Goal: Task Accomplishment & Management: Manage account settings

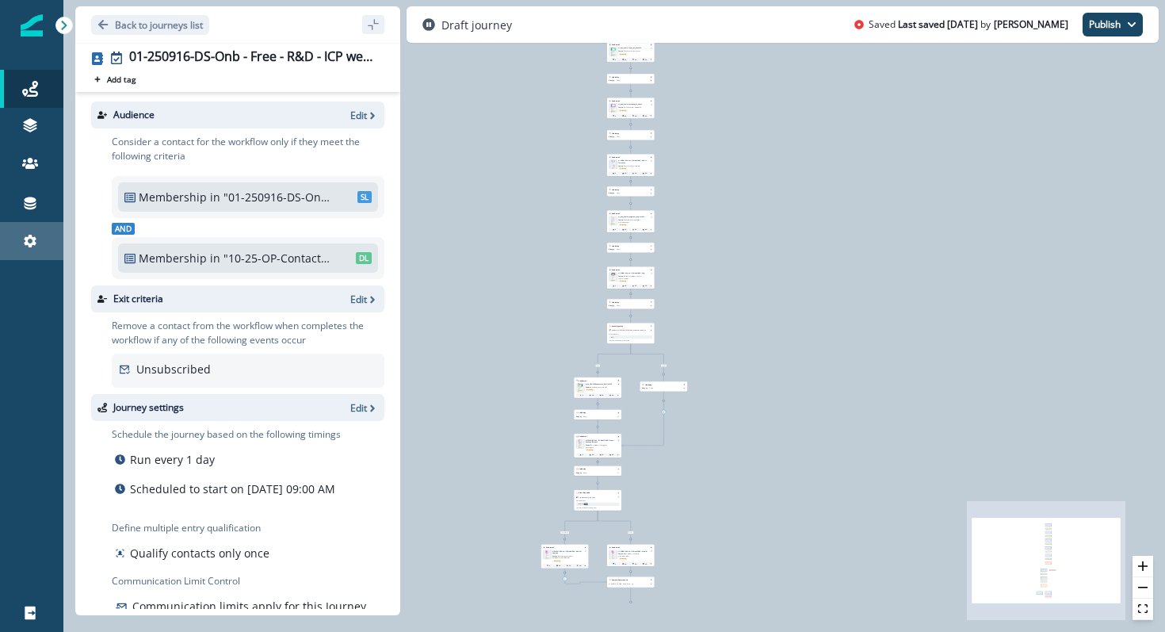
click at [39, 235] on div "Settings" at bounding box center [31, 241] width 51 height 19
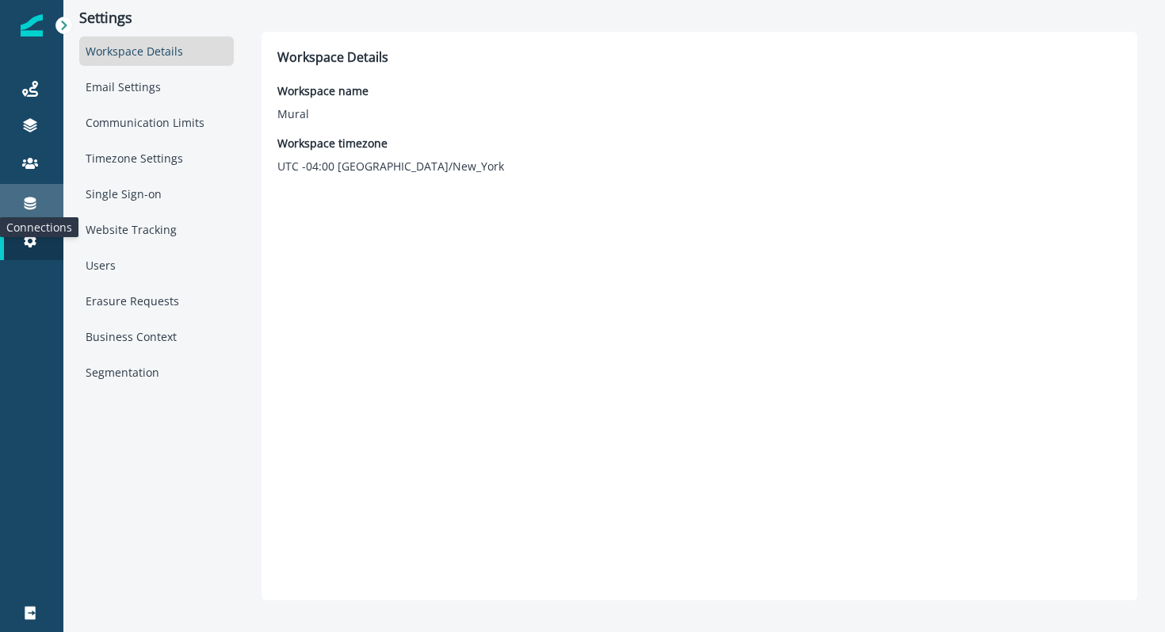
click at [25, 201] on icon at bounding box center [30, 203] width 16 height 16
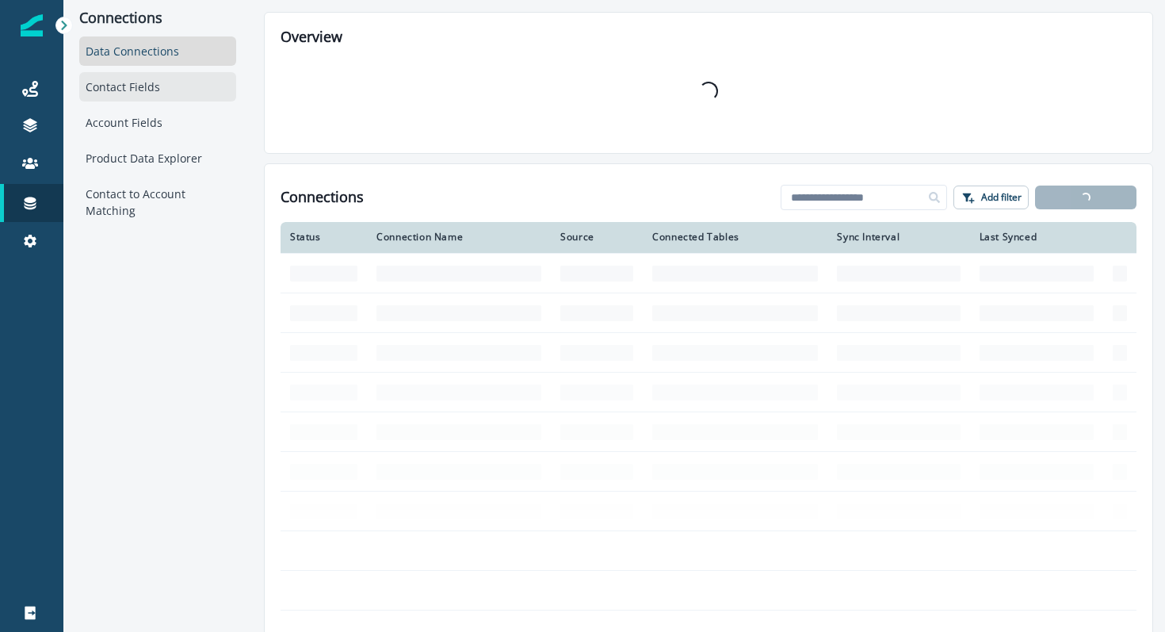
click at [103, 92] on div "Contact Fields" at bounding box center [157, 86] width 157 height 29
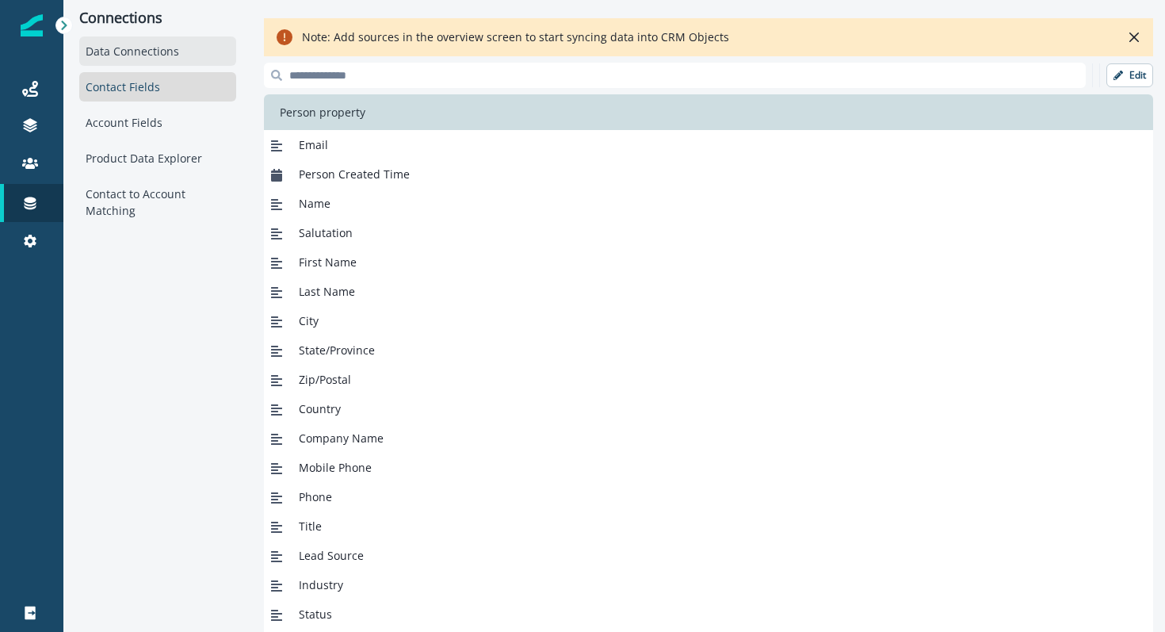
click at [149, 44] on div "Data Connections" at bounding box center [157, 50] width 157 height 29
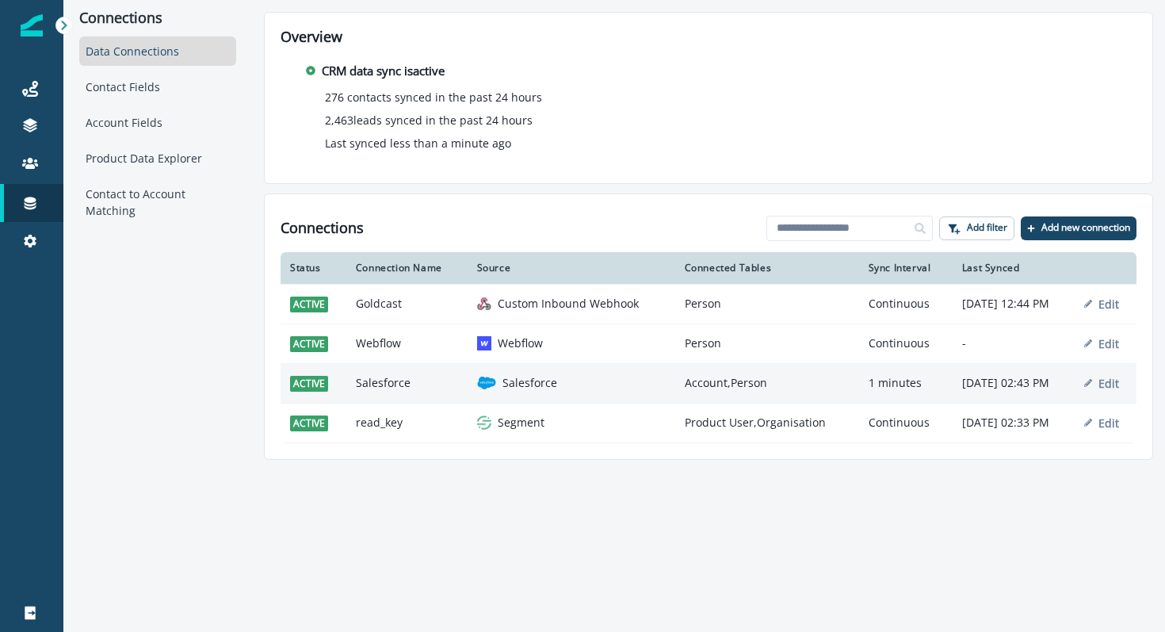
click at [511, 386] on p "Salesforce" at bounding box center [530, 383] width 55 height 16
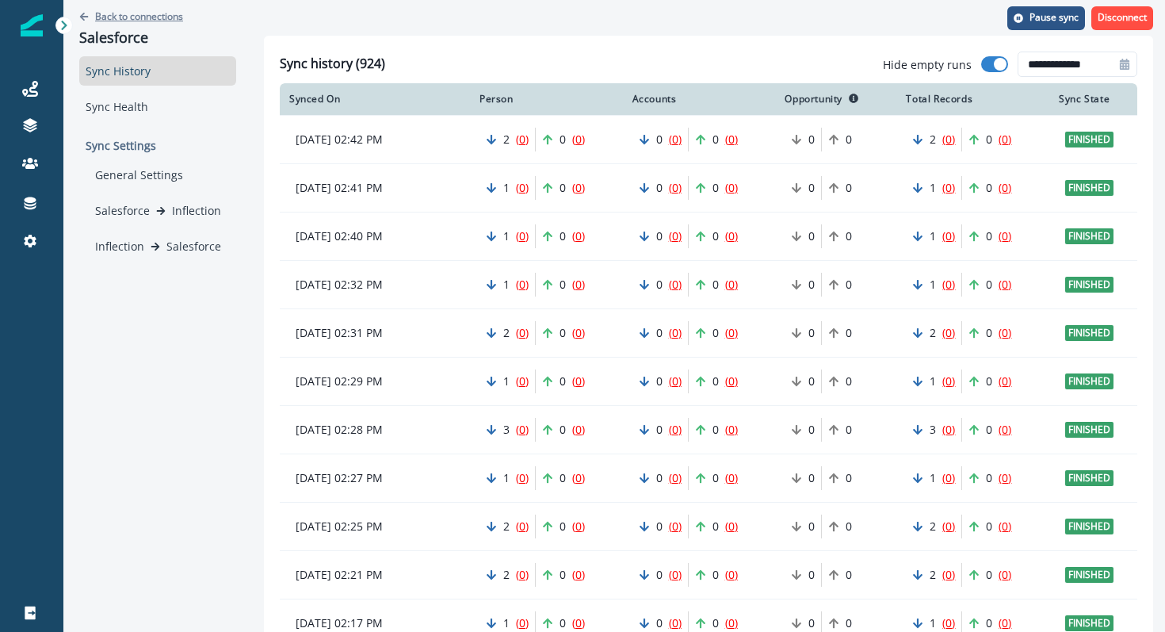
click at [121, 17] on p "Back to connections" at bounding box center [139, 16] width 88 height 13
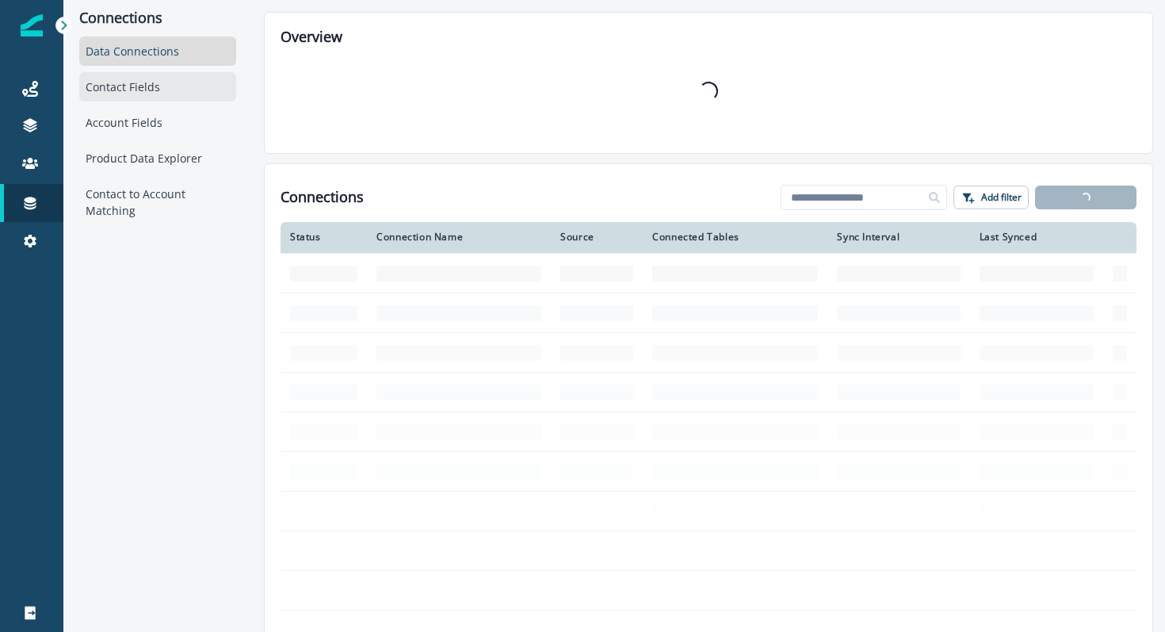
click at [153, 94] on div "Contact Fields" at bounding box center [157, 86] width 157 height 29
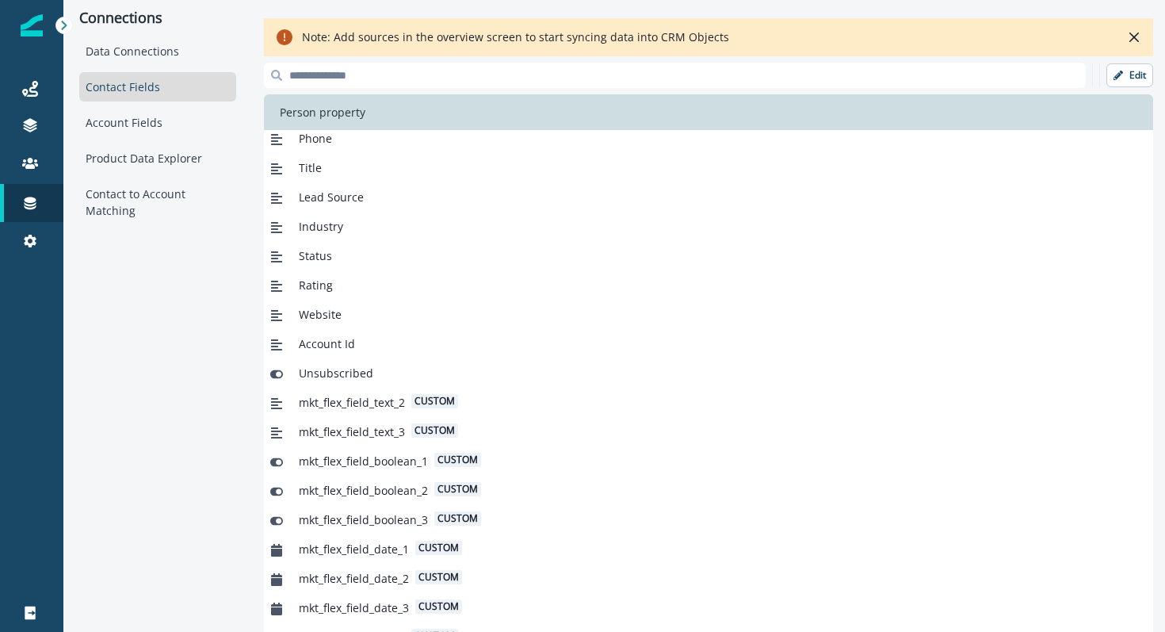
scroll to position [431, 0]
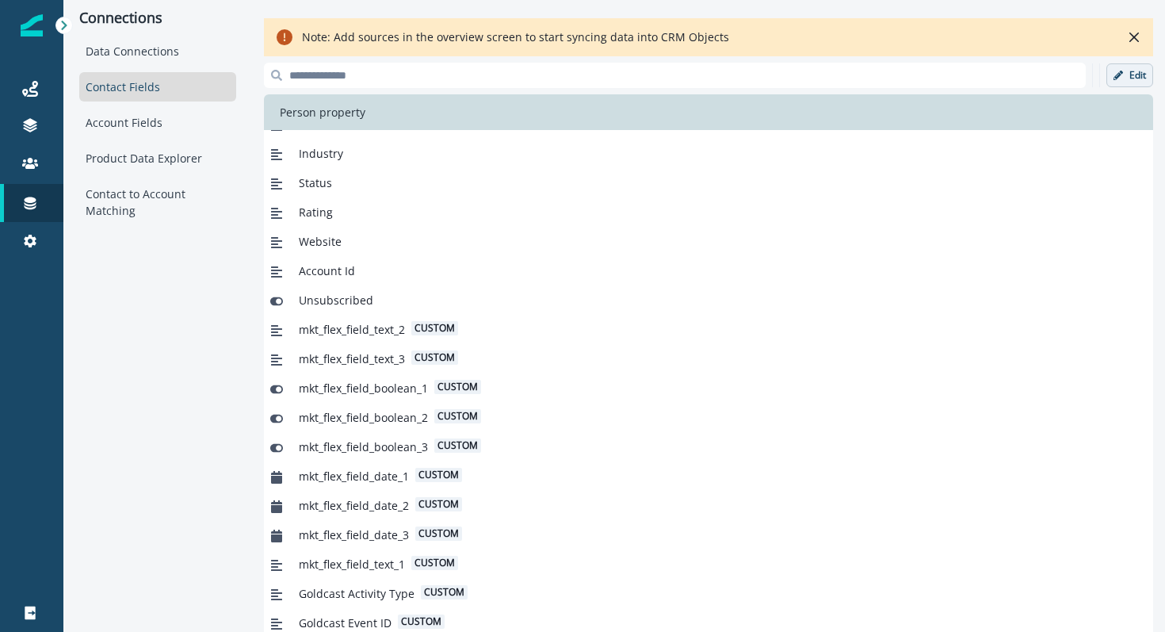
click at [1139, 73] on p "Edit" at bounding box center [1138, 75] width 17 height 11
click at [1082, 71] on p "Cancel" at bounding box center [1091, 75] width 30 height 11
click at [1134, 75] on p "Edit" at bounding box center [1138, 75] width 17 height 11
click at [1017, 78] on p "Add new field" at bounding box center [1009, 75] width 73 height 13
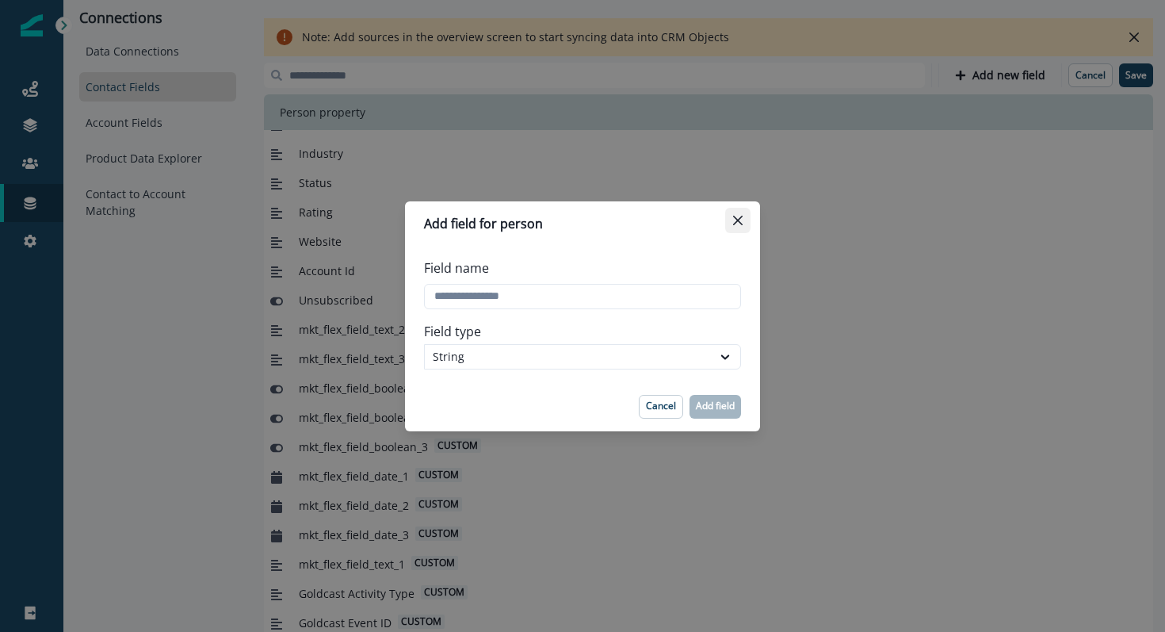
click at [729, 218] on button "Close" at bounding box center [737, 220] width 25 height 25
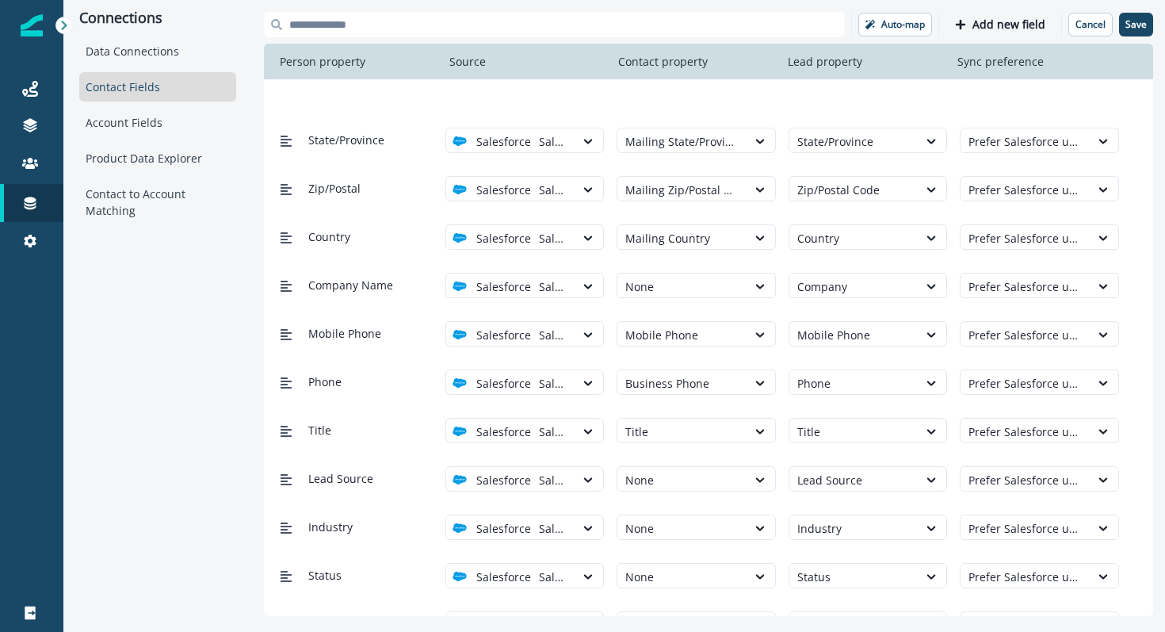
scroll to position [0, 0]
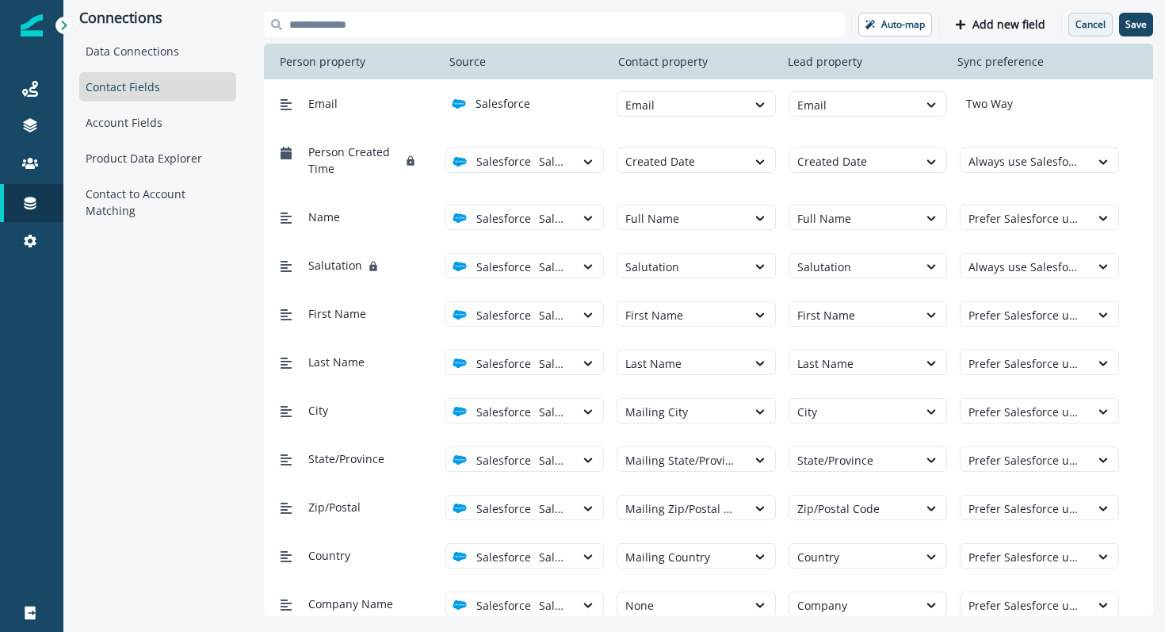
click at [1086, 24] on p "Cancel" at bounding box center [1091, 24] width 30 height 11
